Goal: Transaction & Acquisition: Purchase product/service

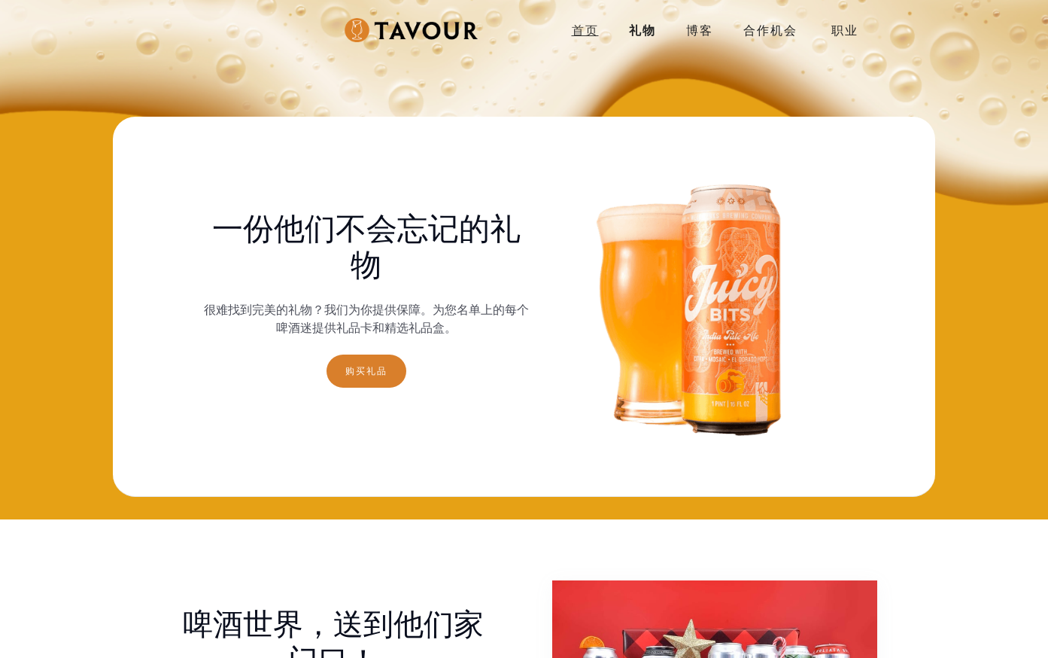
click at [602, 25] on link "首页" at bounding box center [585, 30] width 57 height 30
click at [384, 376] on link "购买礼品" at bounding box center [367, 370] width 80 height 33
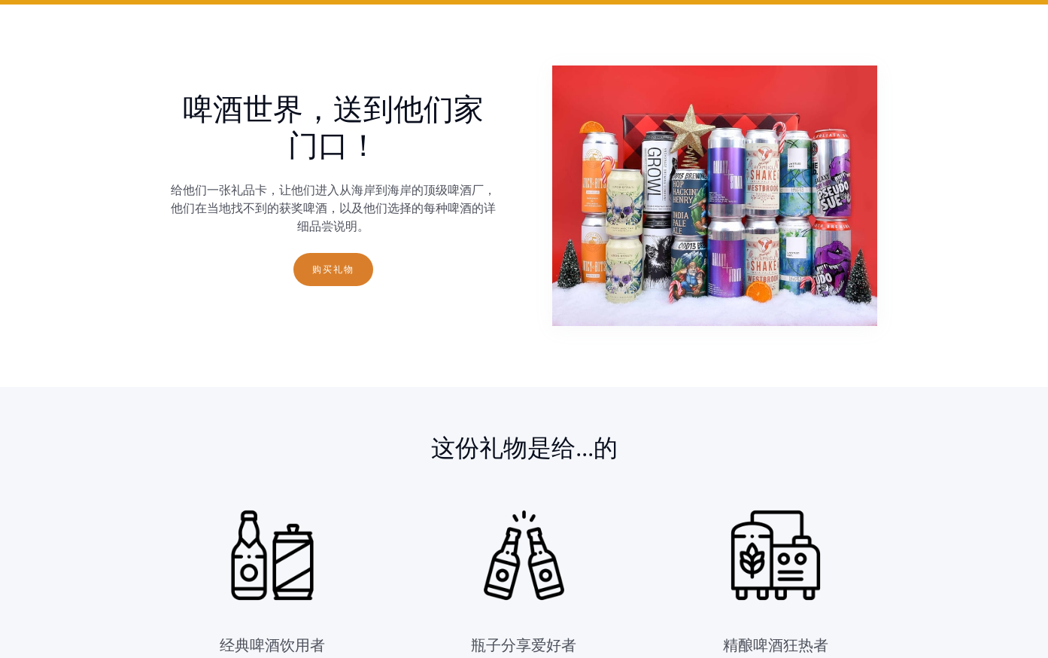
scroll to position [522, 0]
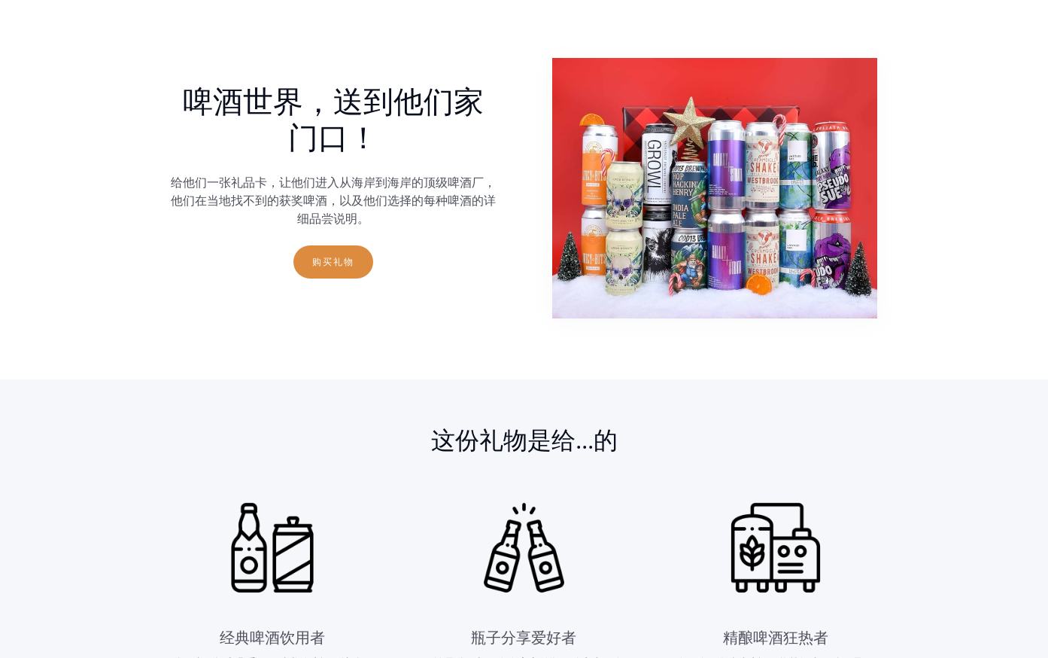
click at [350, 265] on link "购买礼物" at bounding box center [333, 261] width 80 height 33
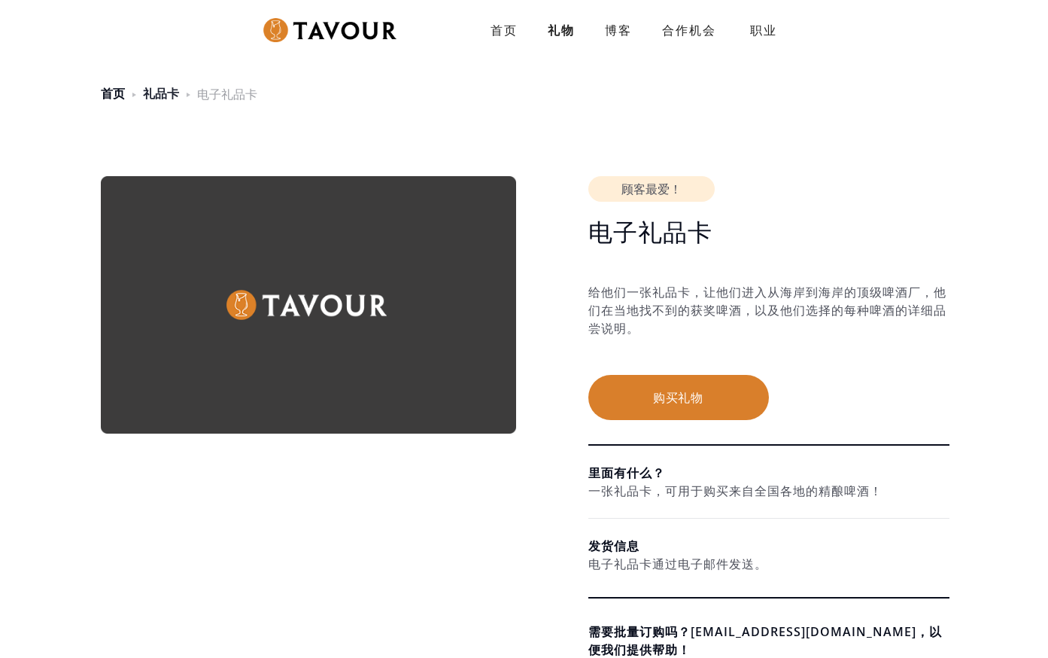
click at [156, 93] on link "礼品卡" at bounding box center [161, 93] width 36 height 17
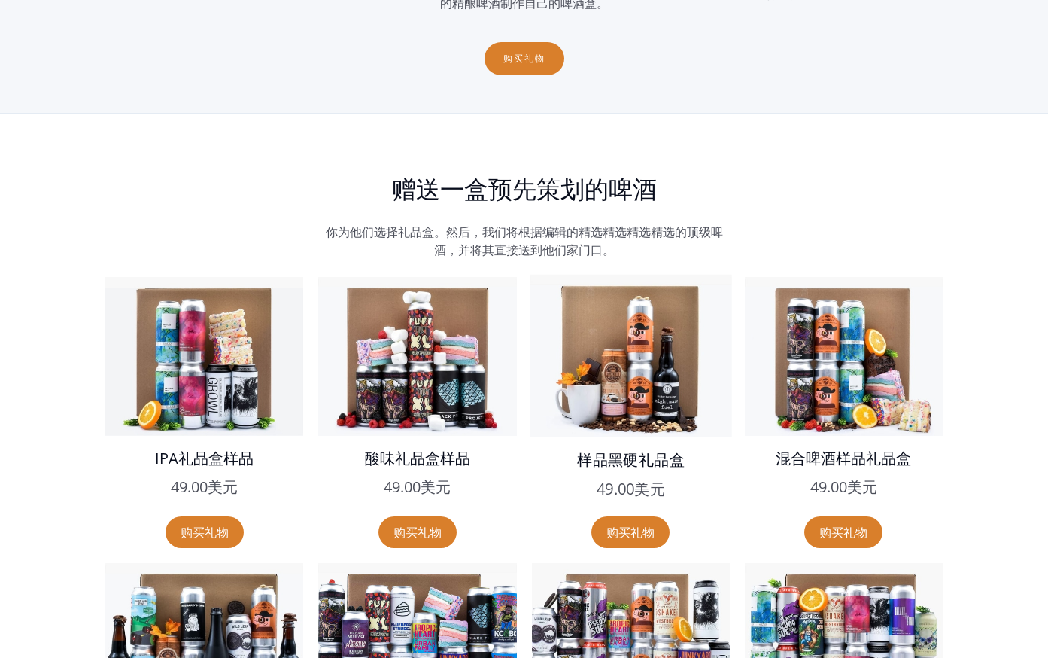
scroll to position [2517, 0]
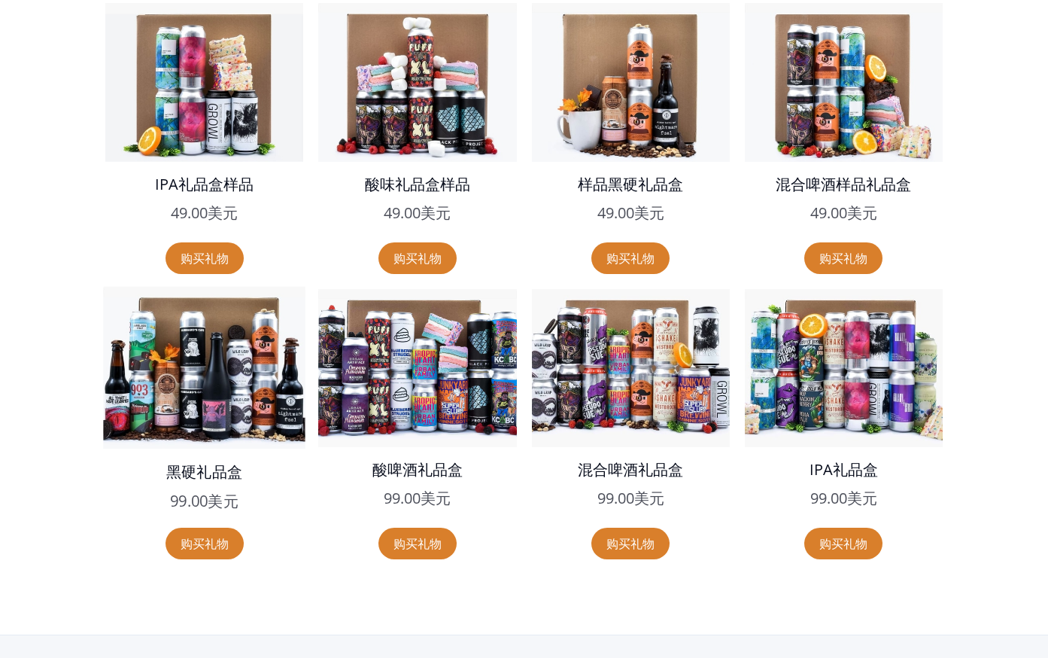
click at [262, 399] on img at bounding box center [204, 368] width 202 height 162
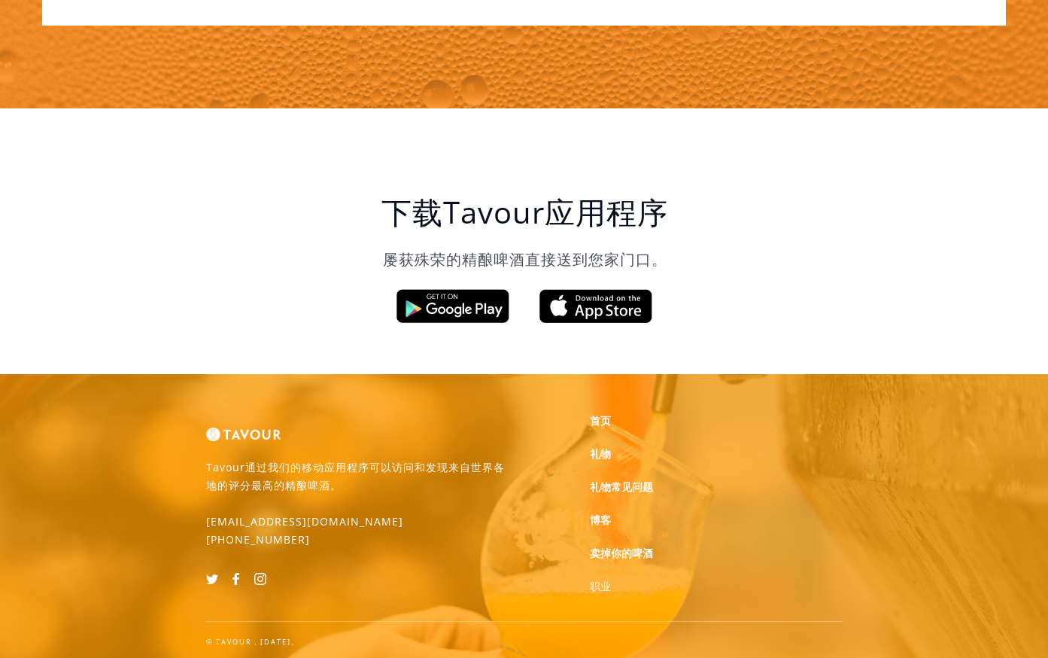
scroll to position [1700, 0]
